Goal: Navigation & Orientation: Find specific page/section

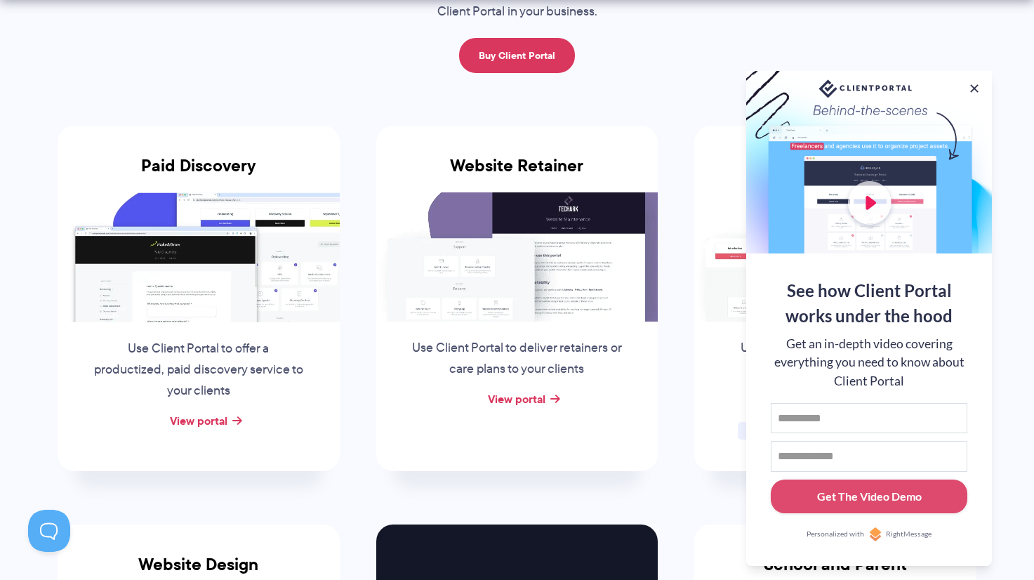
scroll to position [232, 0]
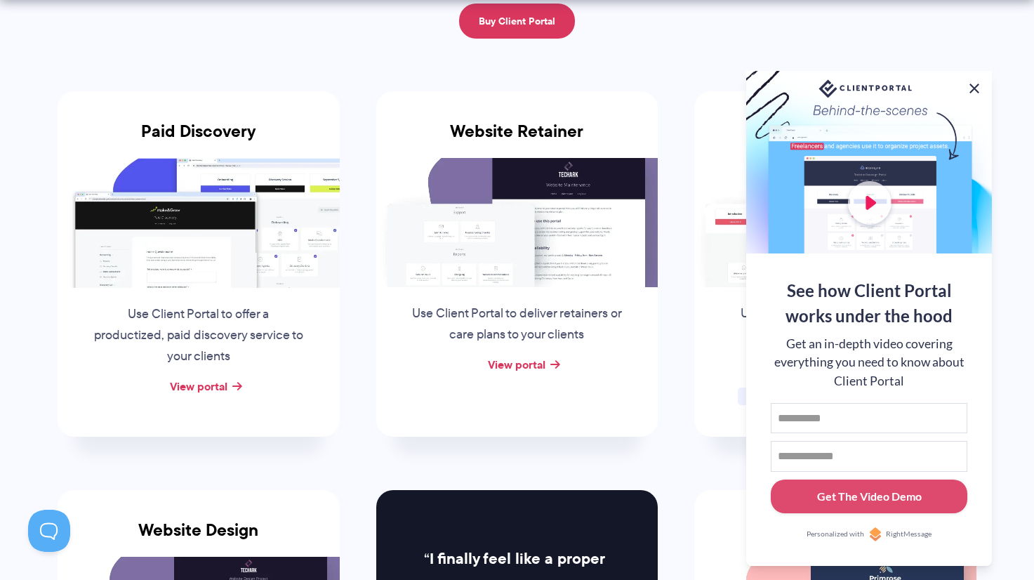
click at [978, 82] on button at bounding box center [974, 88] width 17 height 17
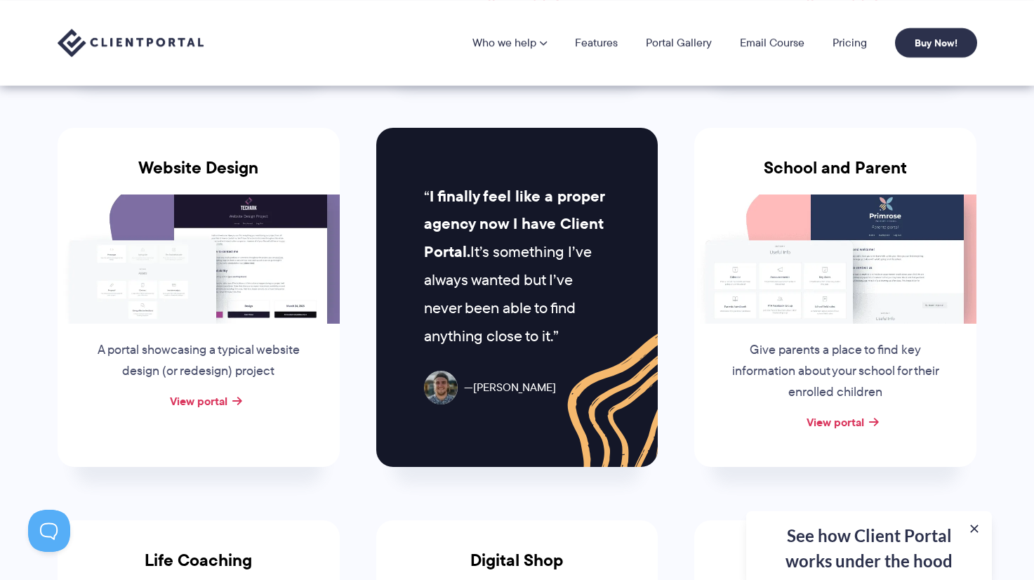
scroll to position [573, 0]
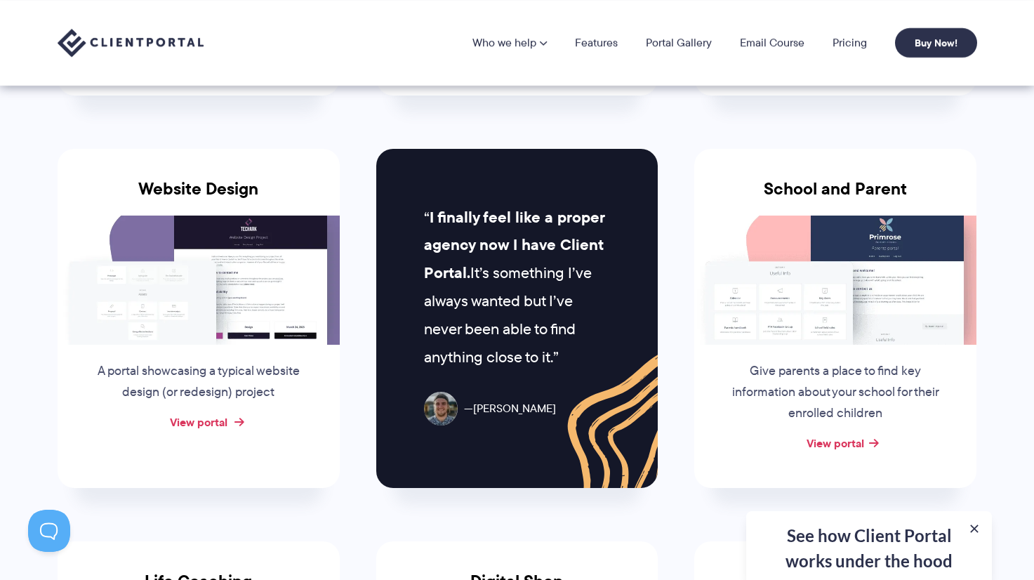
click at [207, 420] on link "View portal" at bounding box center [199, 421] width 58 height 17
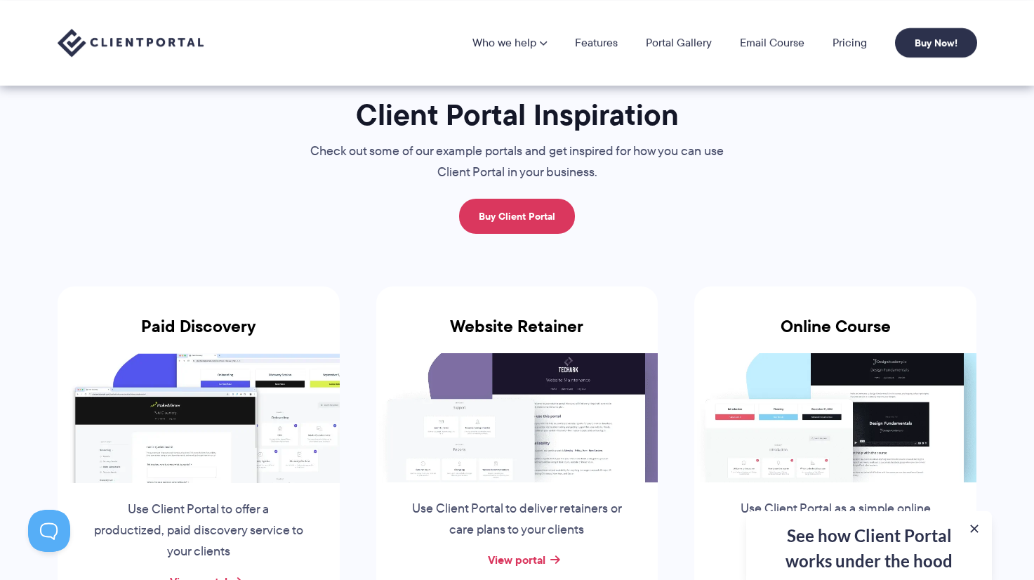
scroll to position [0, 0]
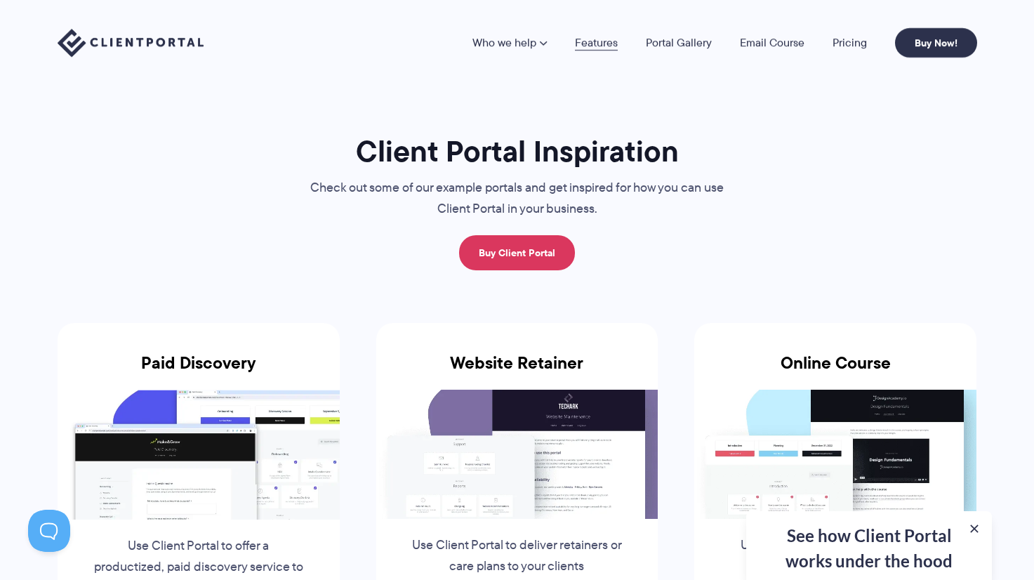
click at [609, 43] on link "Features" at bounding box center [596, 42] width 43 height 11
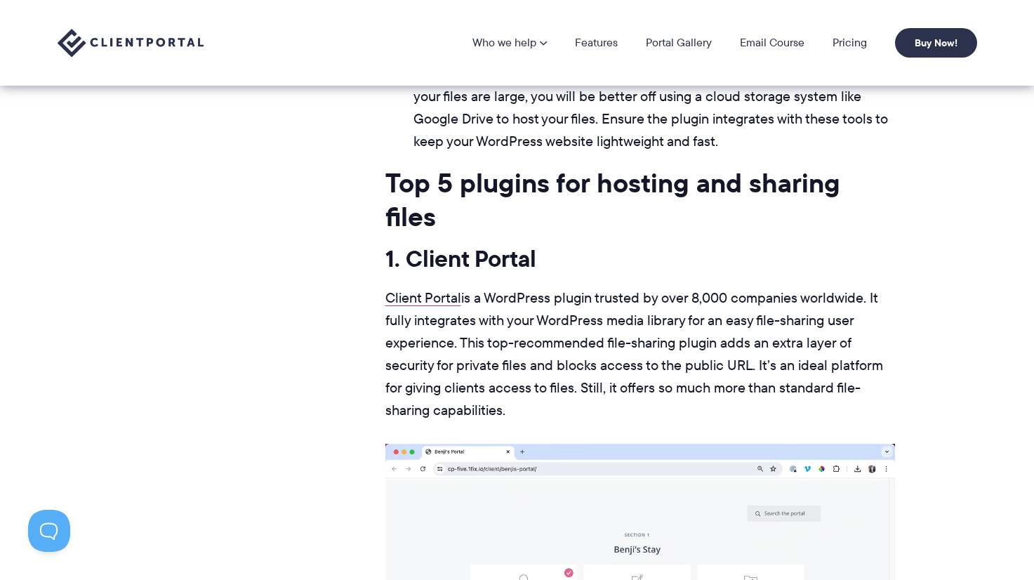
scroll to position [5017, 0]
